Goal: Navigation & Orientation: Find specific page/section

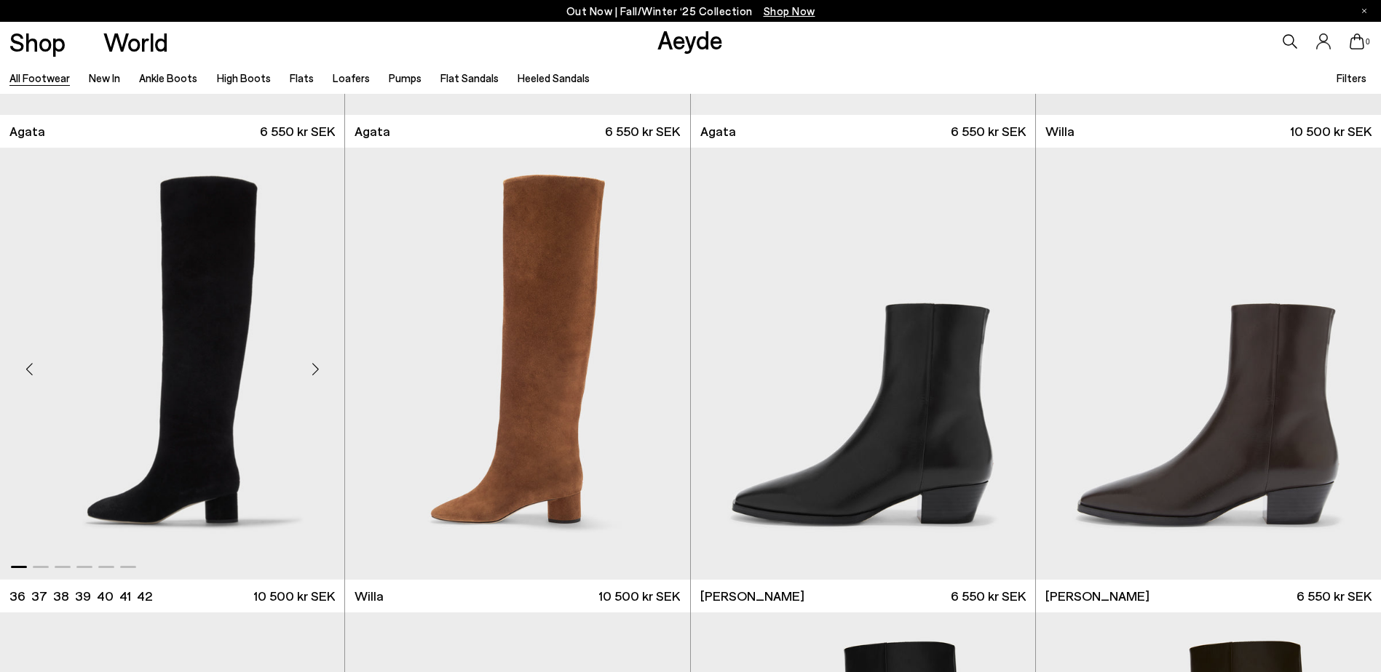
scroll to position [946, 0]
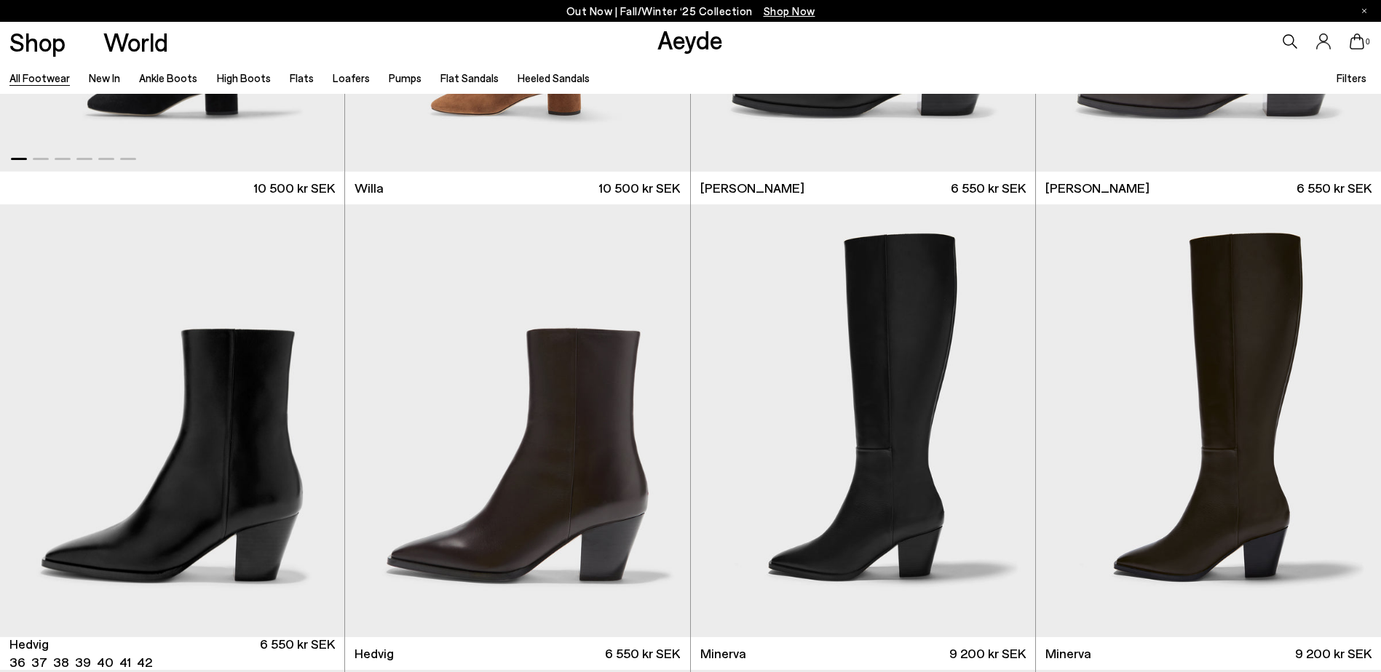
scroll to position [1455, 0]
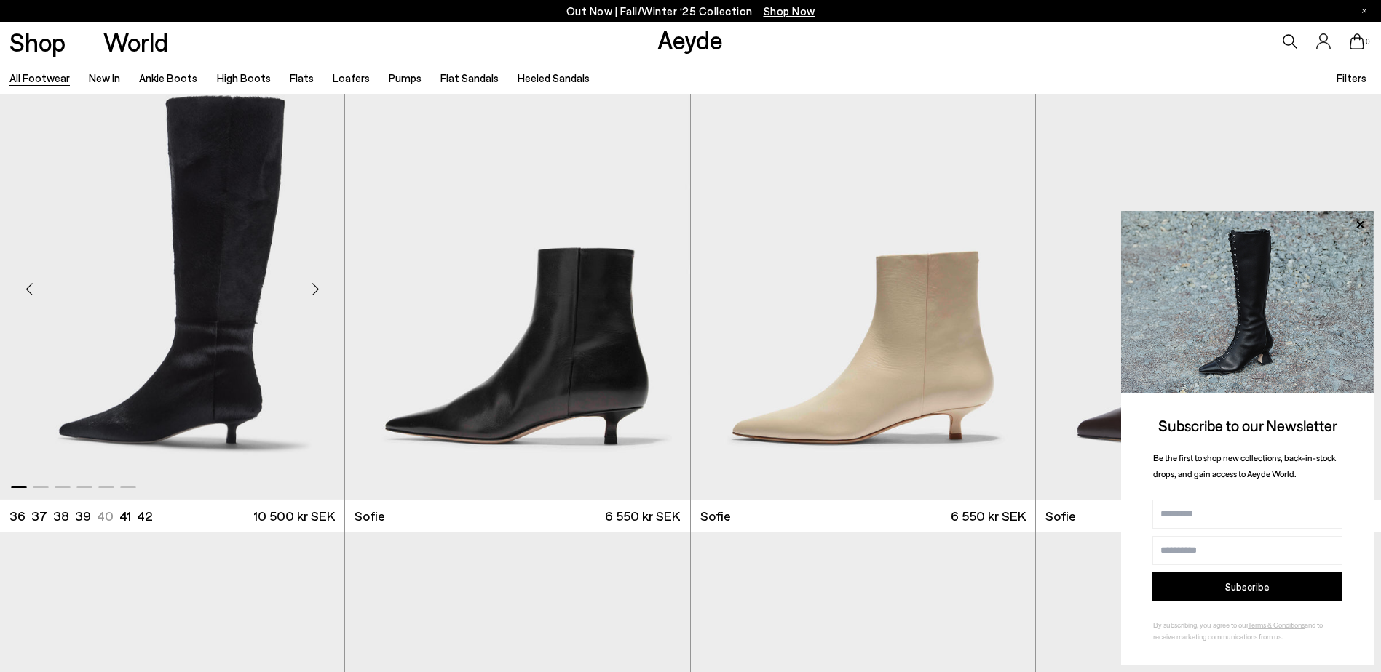
scroll to position [5676, 0]
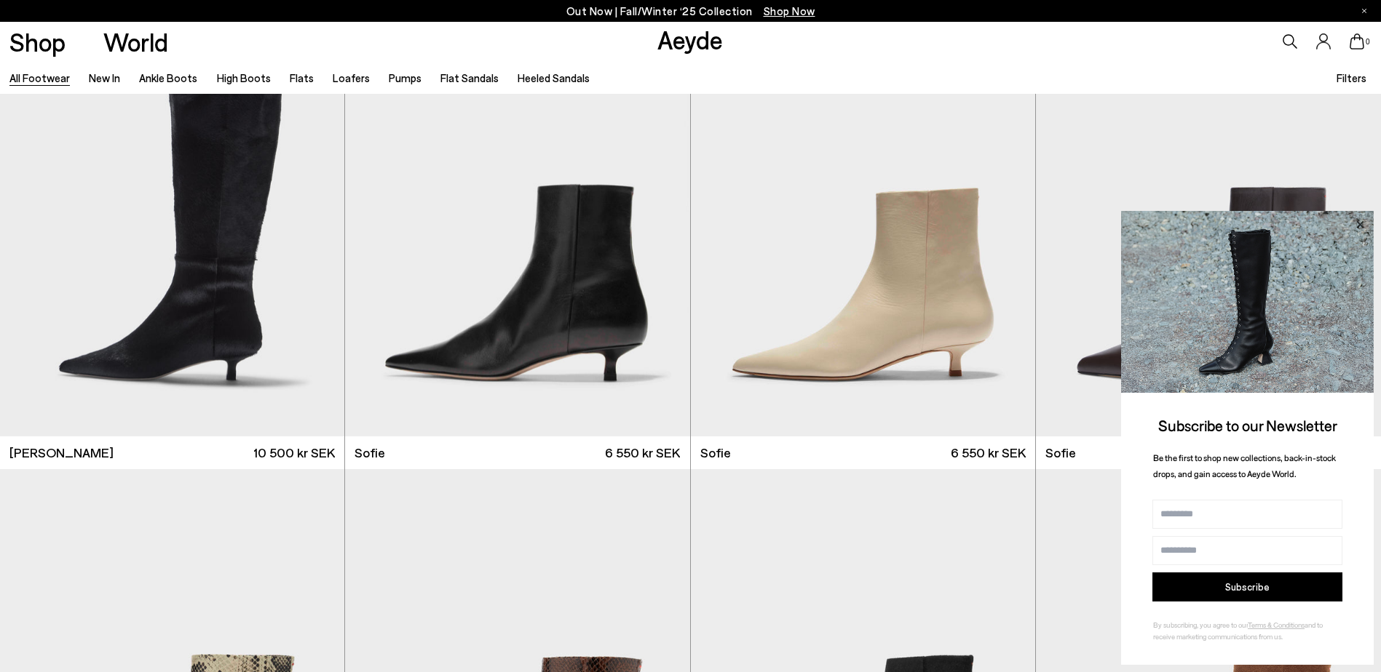
click at [1359, 222] on icon at bounding box center [1359, 224] width 19 height 19
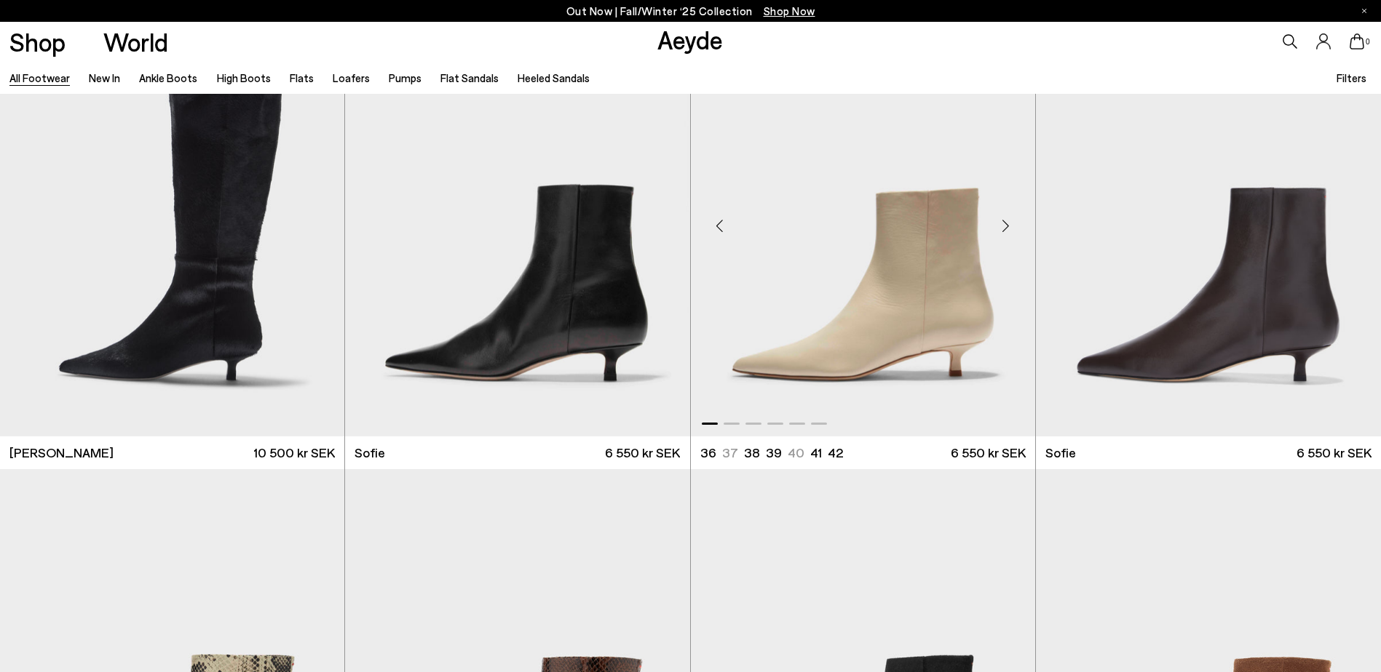
click at [1001, 223] on div "Next slide" at bounding box center [1006, 226] width 44 height 44
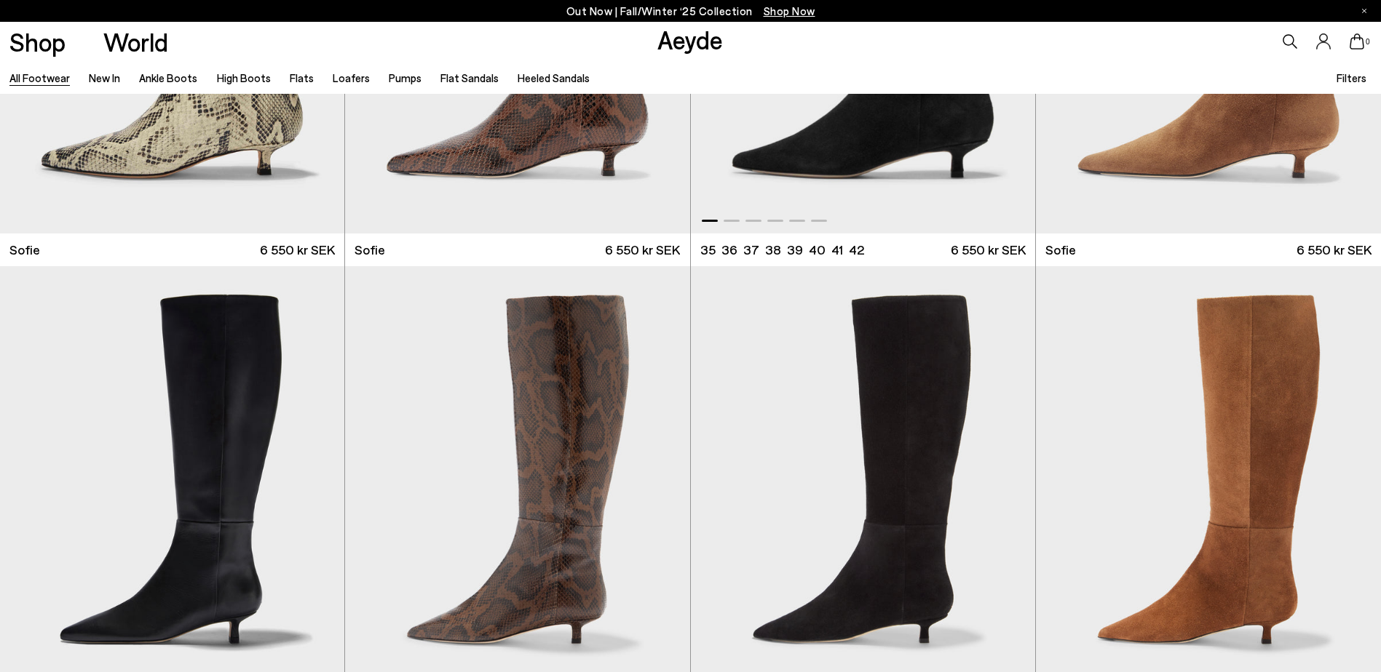
scroll to position [6477, 0]
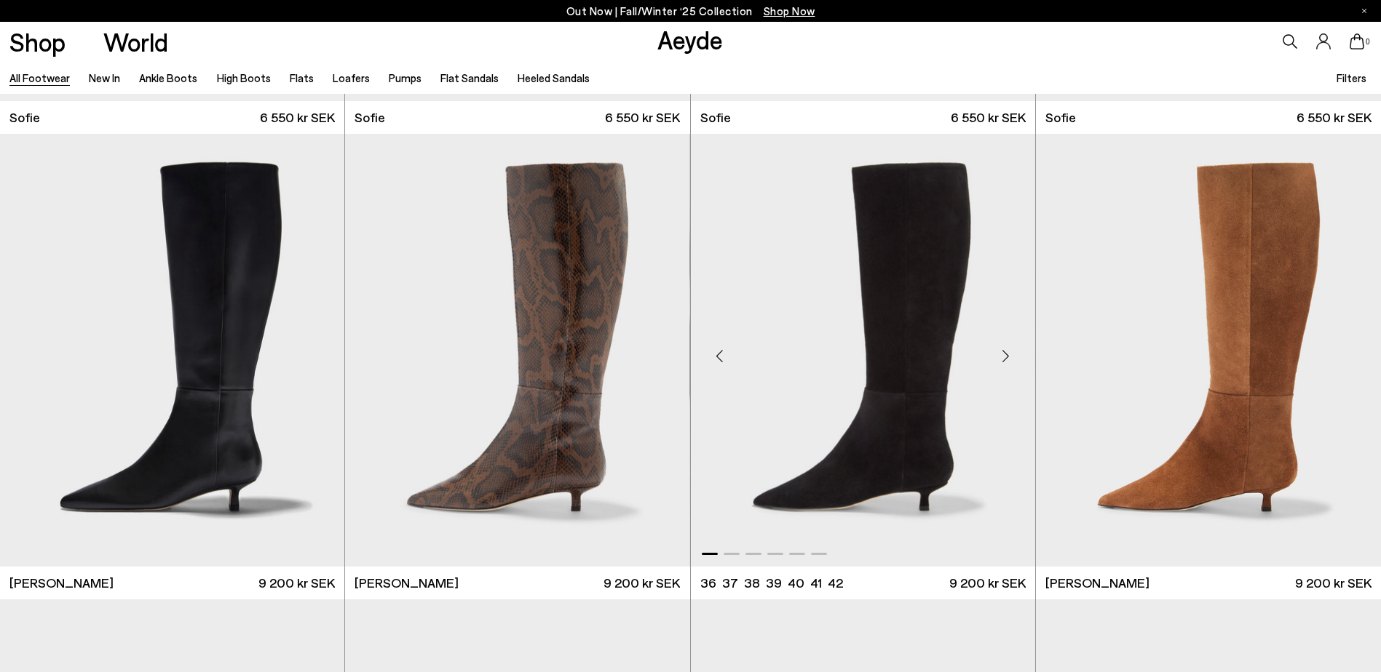
click at [1005, 349] on div "Next slide" at bounding box center [1006, 357] width 44 height 44
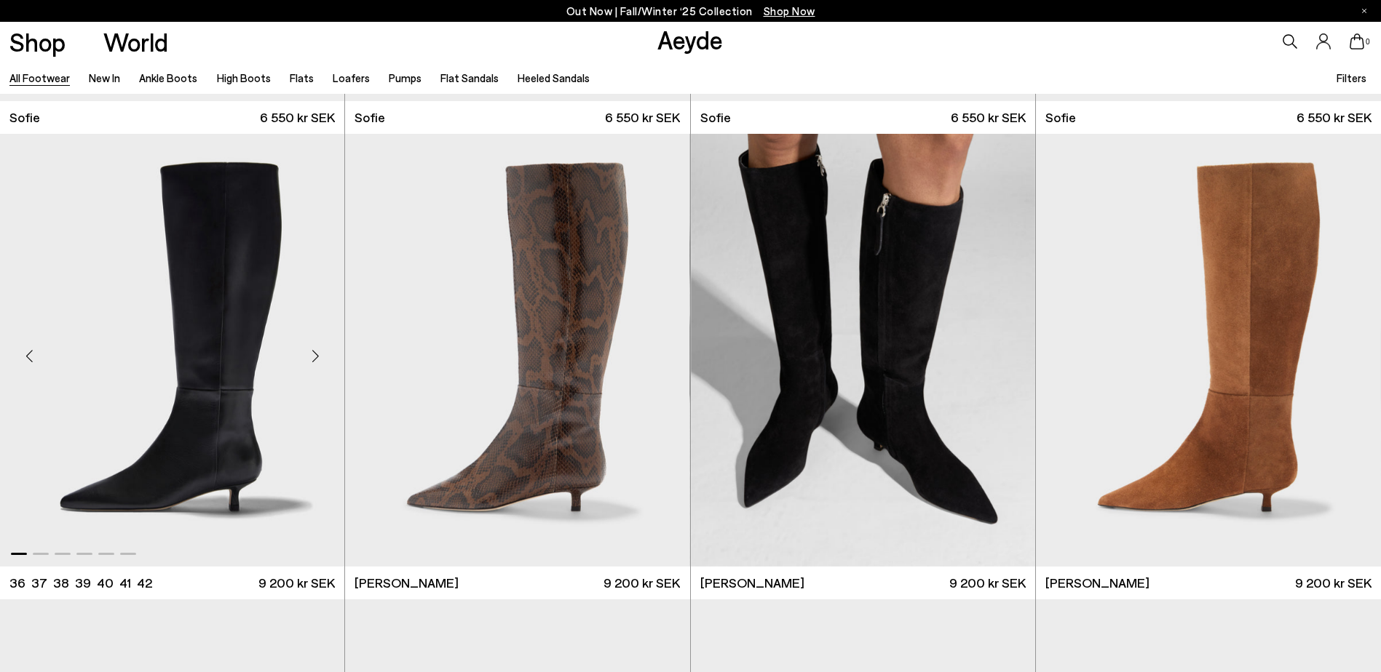
click at [314, 351] on div "Next slide" at bounding box center [315, 357] width 44 height 44
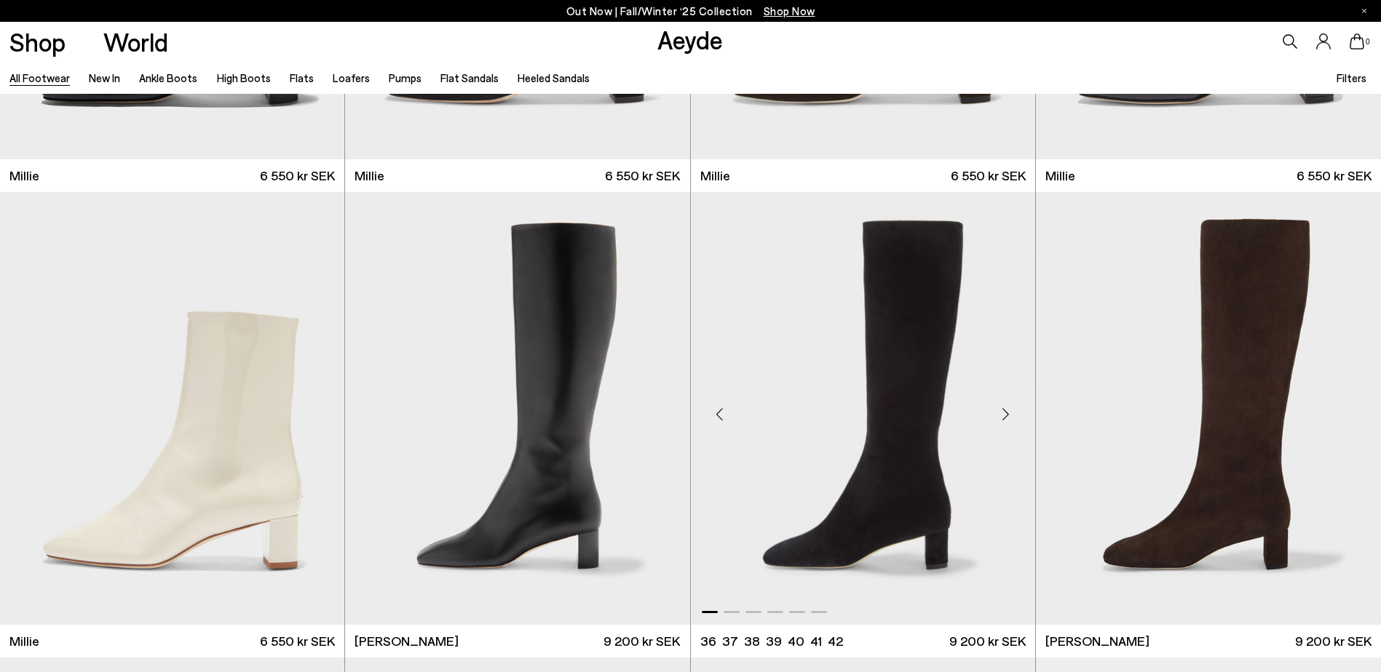
scroll to position [8442, 0]
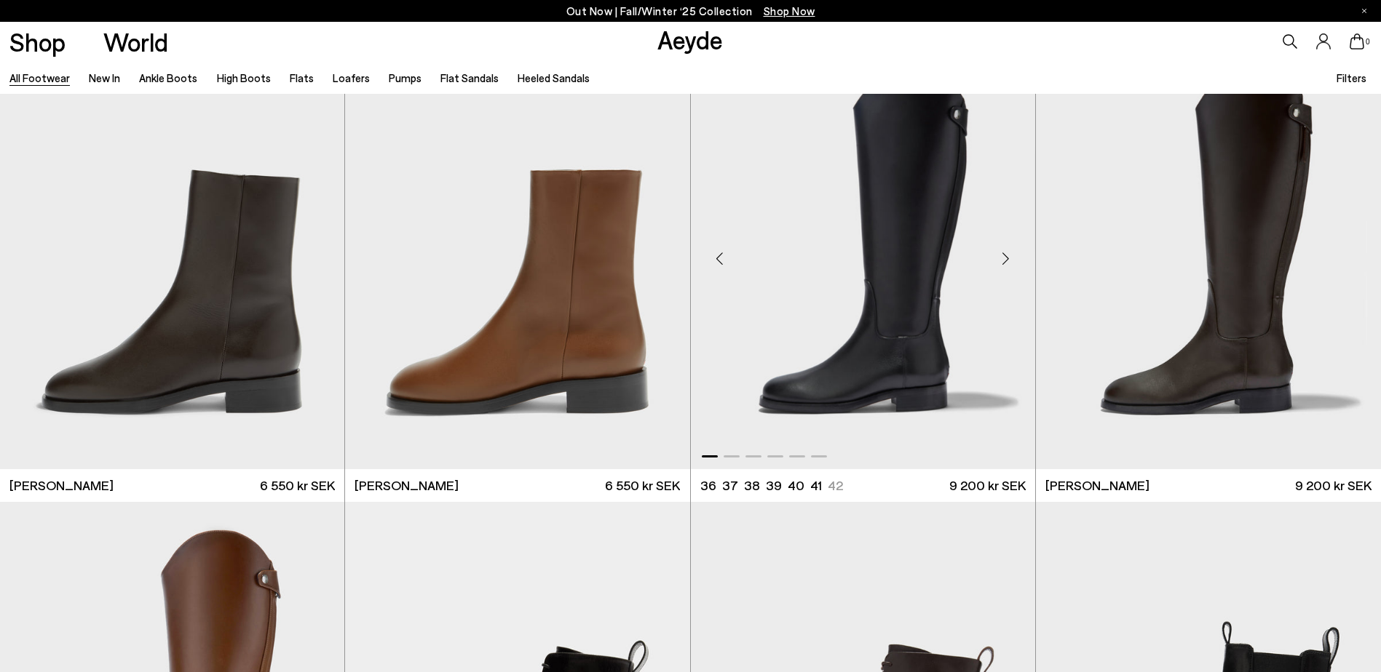
scroll to position [10770, 0]
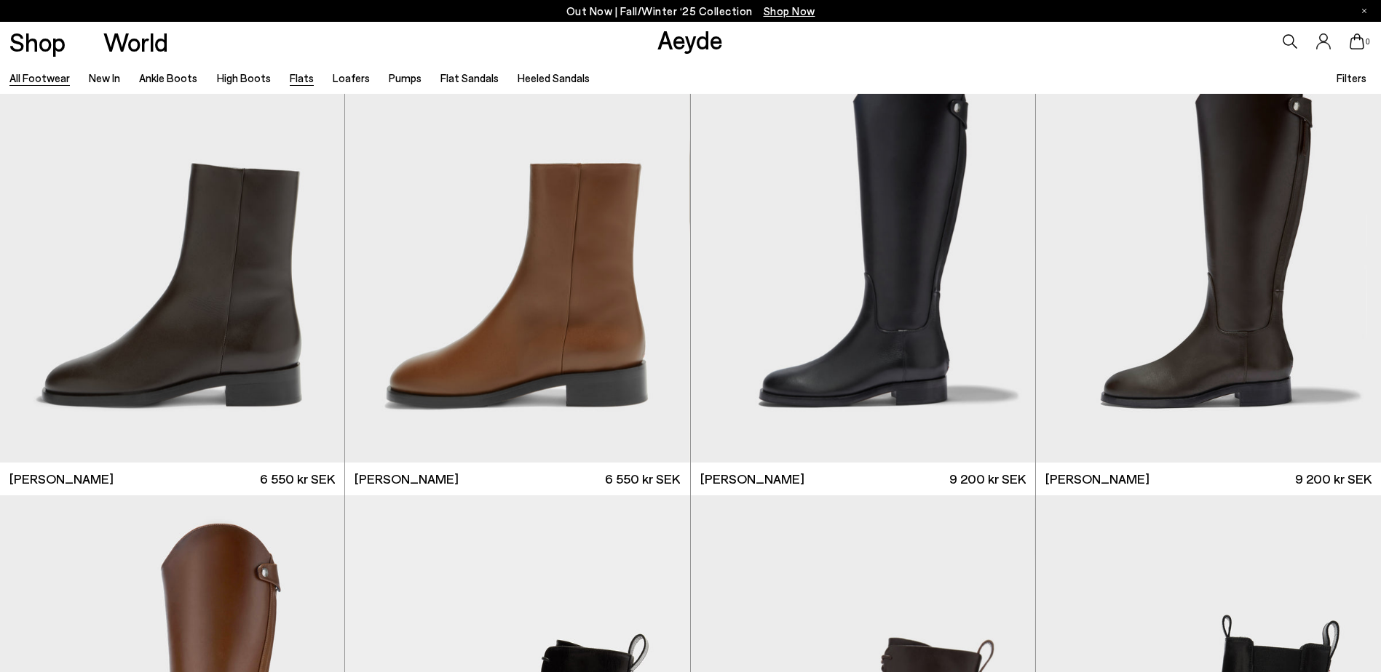
click at [291, 83] on link "Flats" at bounding box center [302, 77] width 24 height 13
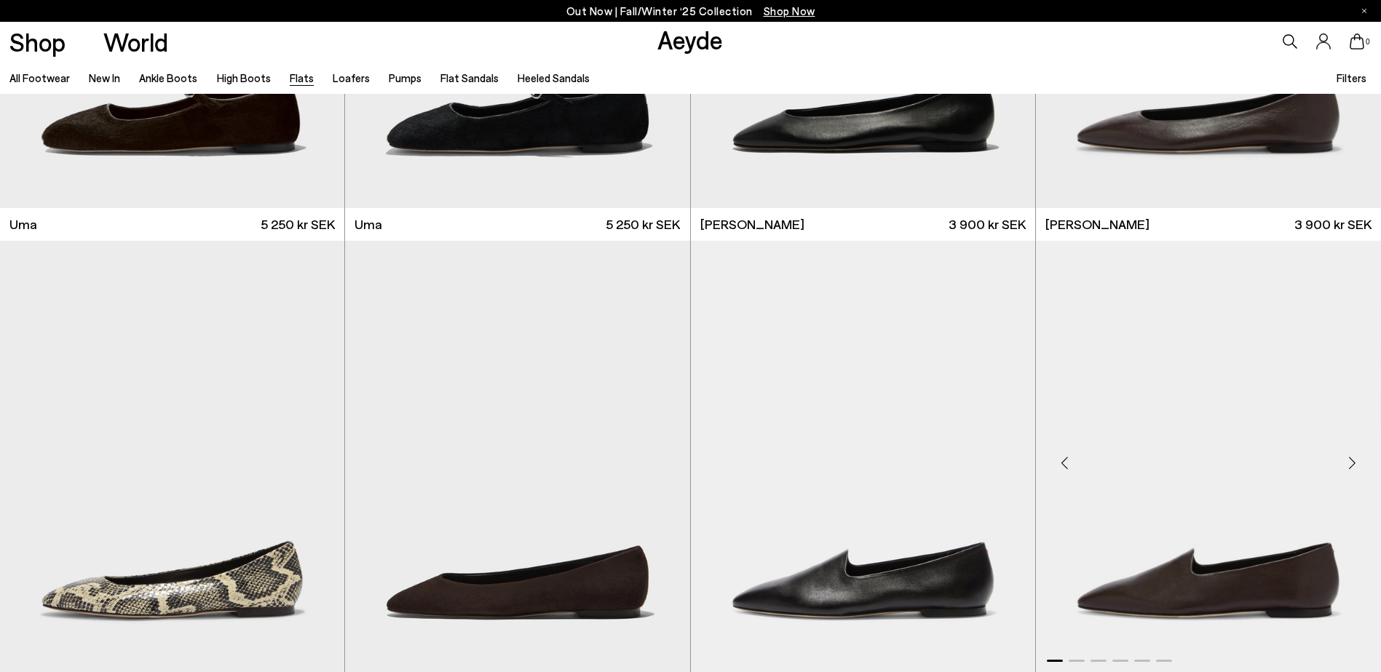
scroll to position [509, 0]
